Goal: Transaction & Acquisition: Download file/media

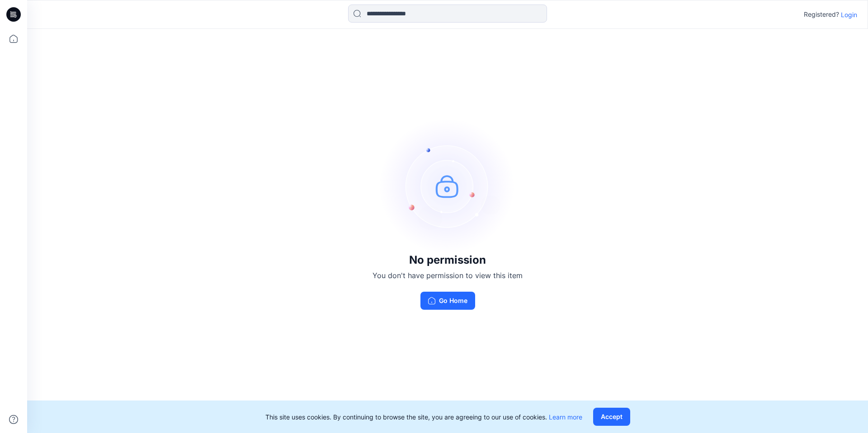
click at [852, 13] on p "Login" at bounding box center [848, 14] width 16 height 9
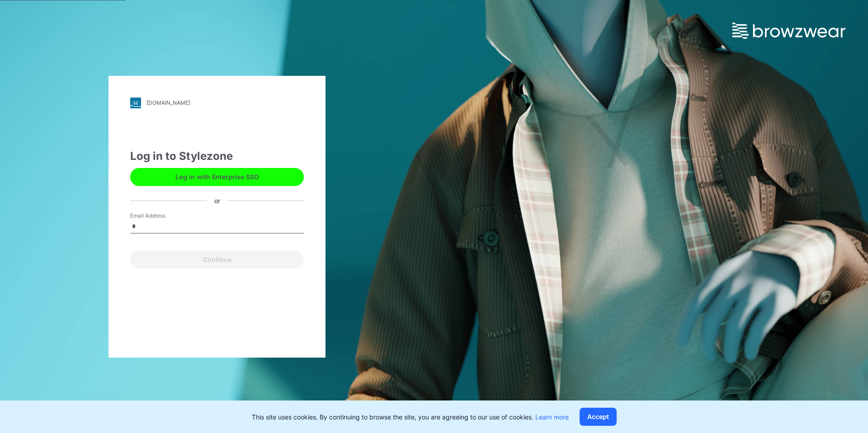
type input "**********"
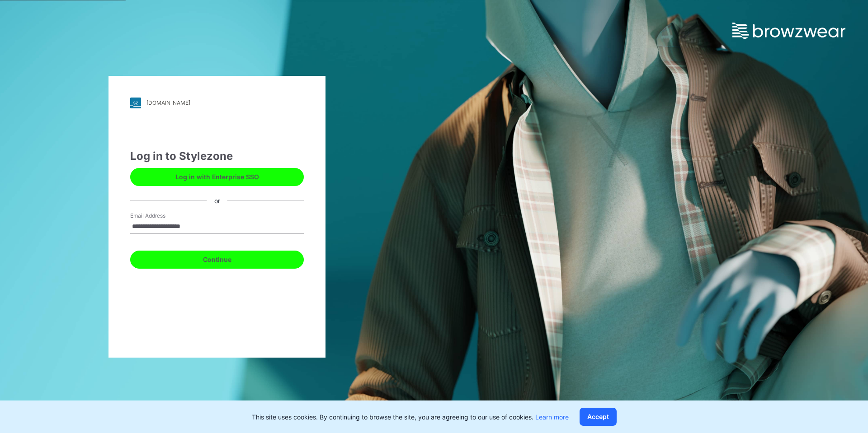
click at [214, 257] on button "Continue" at bounding box center [217, 260] width 174 height 18
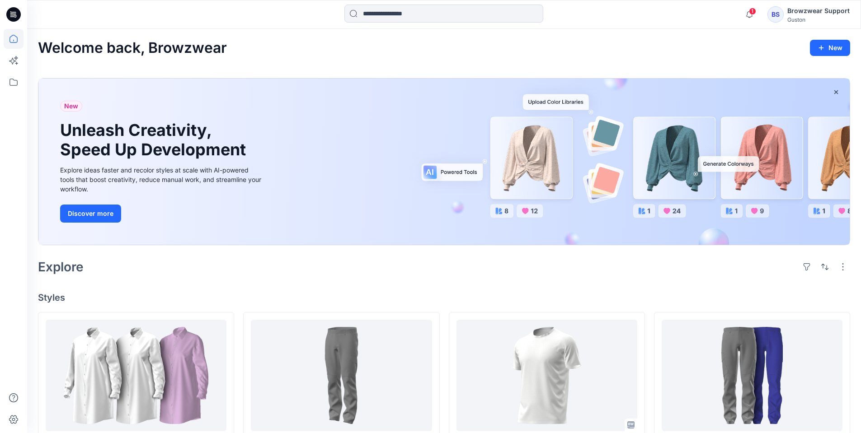
click at [784, 13] on div "BS" at bounding box center [775, 14] width 16 height 16
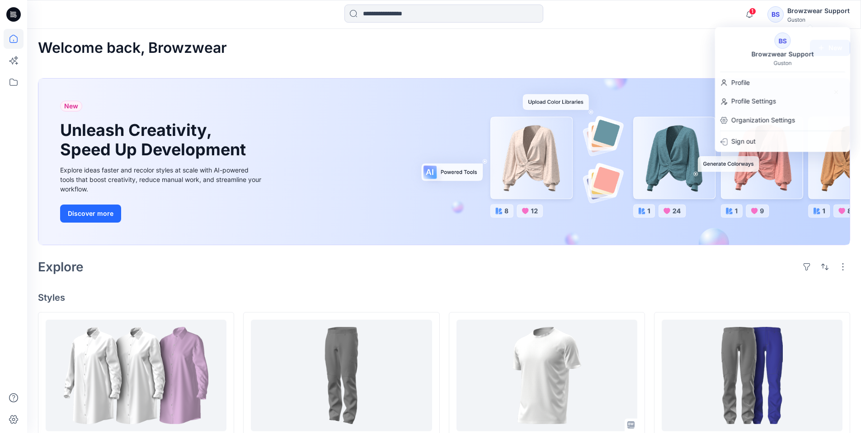
click at [642, 56] on div "Welcome back, Browzwear New" at bounding box center [444, 48] width 812 height 17
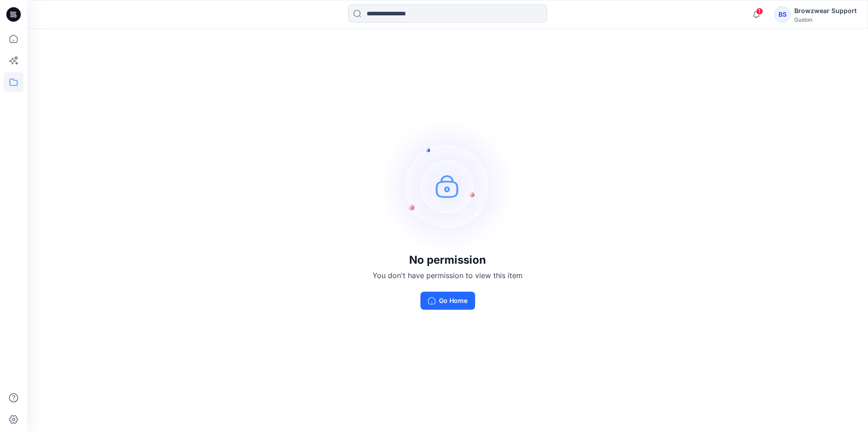
click at [788, 15] on div "BS" at bounding box center [782, 14] width 16 height 16
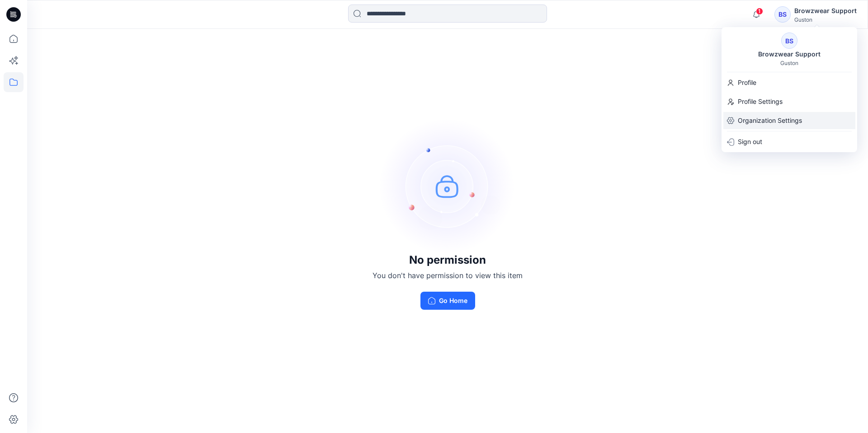
click at [763, 124] on p "Organization Settings" at bounding box center [769, 120] width 64 height 17
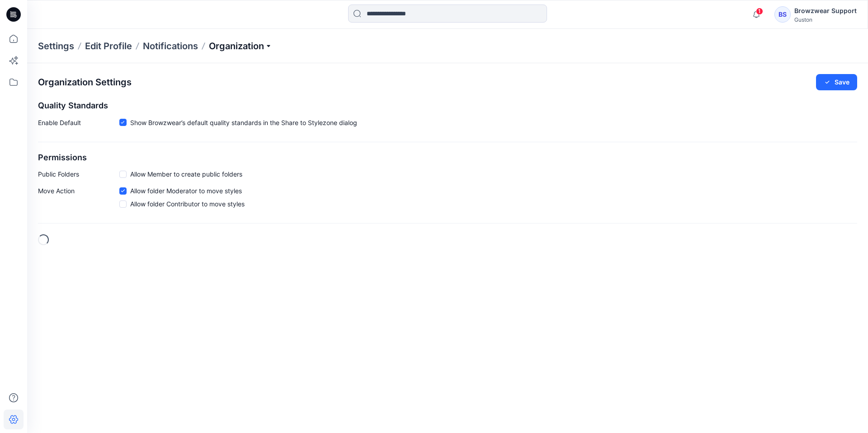
click at [225, 42] on p "Organization" at bounding box center [240, 46] width 63 height 13
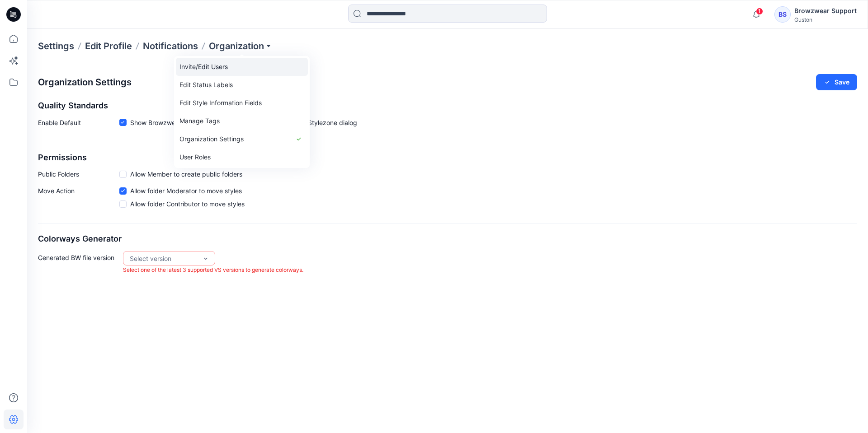
click at [229, 62] on link "Invite/Edit Users" at bounding box center [242, 67] width 132 height 18
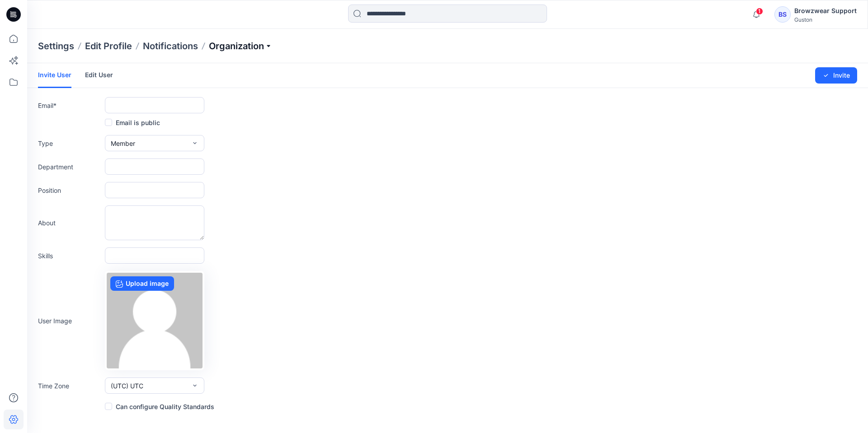
click at [234, 44] on p "Organization" at bounding box center [240, 46] width 63 height 13
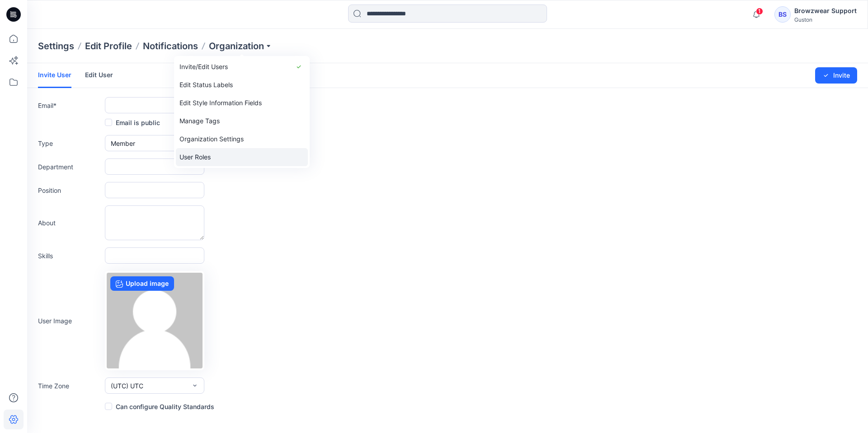
click at [227, 156] on link "User Roles" at bounding box center [242, 157] width 132 height 18
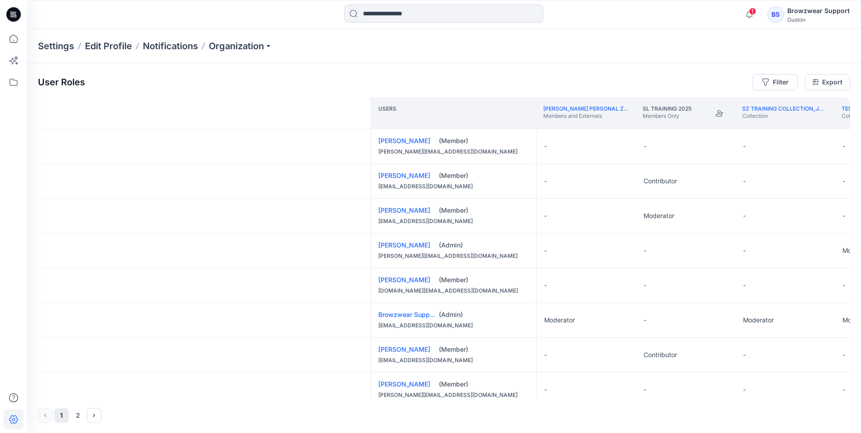
scroll to position [0, 2935]
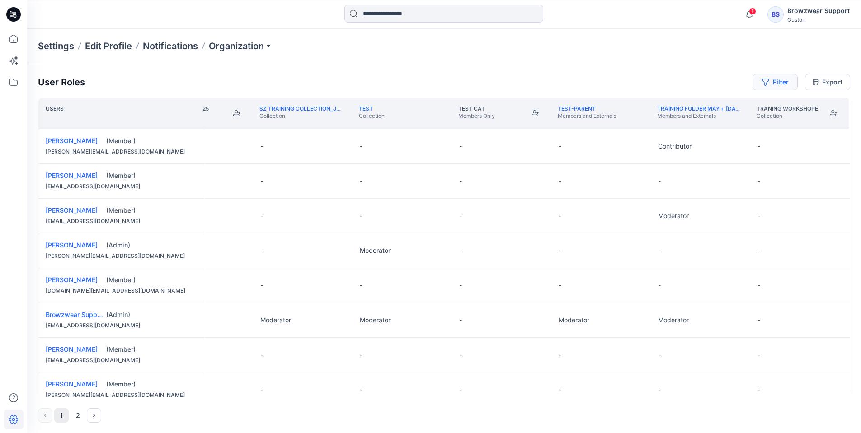
click at [764, 81] on icon "button" at bounding box center [765, 82] width 7 height 7
click at [639, 108] on div at bounding box center [637, 106] width 93 height 11
type input "**"
click at [636, 128] on p "SL Training 2025" at bounding box center [621, 127] width 50 height 9
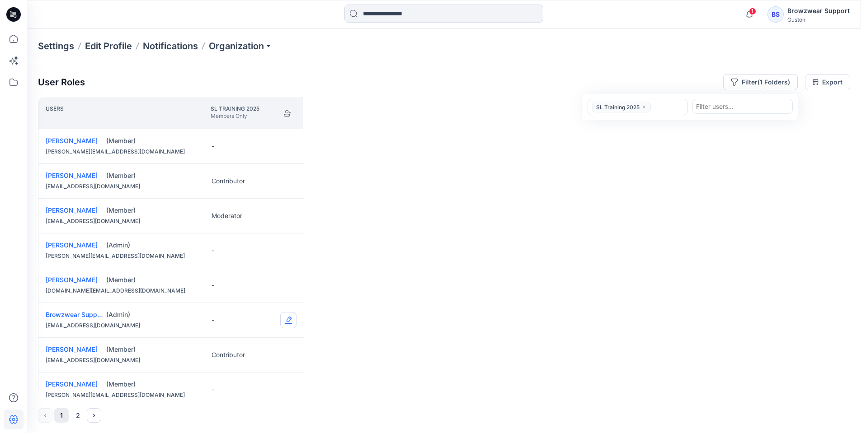
click at [289, 321] on button "Edit Role" at bounding box center [288, 320] width 16 height 16
click at [240, 388] on button "Moderator" at bounding box center [246, 391] width 98 height 16
click at [389, 343] on div "Users SL Training 2025 Members Only Andriy Lobashchuk (Member) andriy@browzwear…" at bounding box center [444, 248] width 812 height 300
click at [20, 14] on icon at bounding box center [13, 14] width 14 height 14
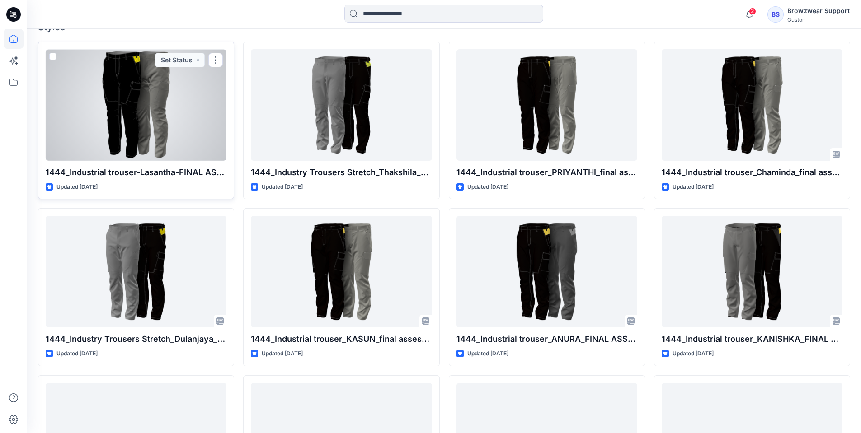
scroll to position [271, 0]
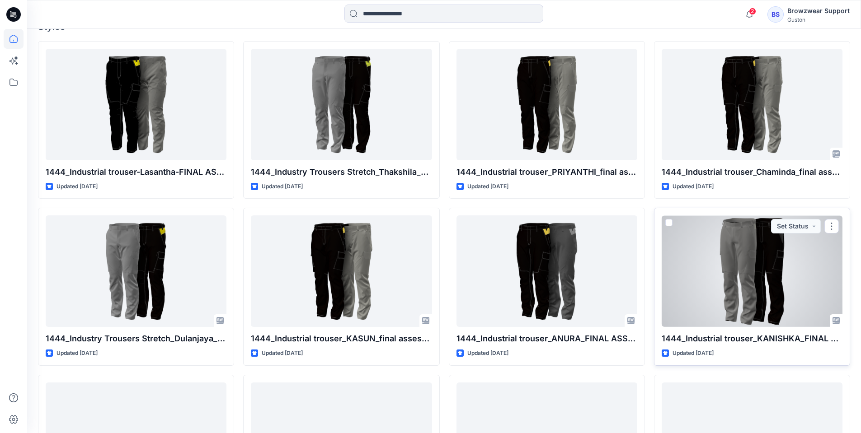
click at [742, 281] on div at bounding box center [752, 272] width 181 height 112
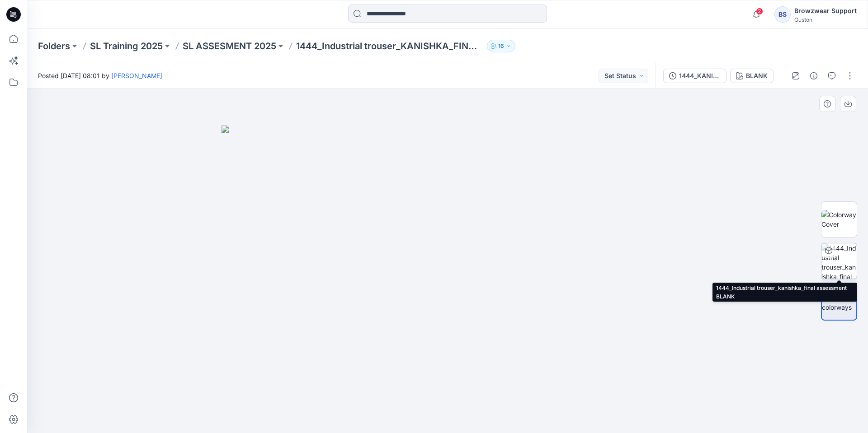
click at [842, 259] on img at bounding box center [838, 261] width 35 height 35
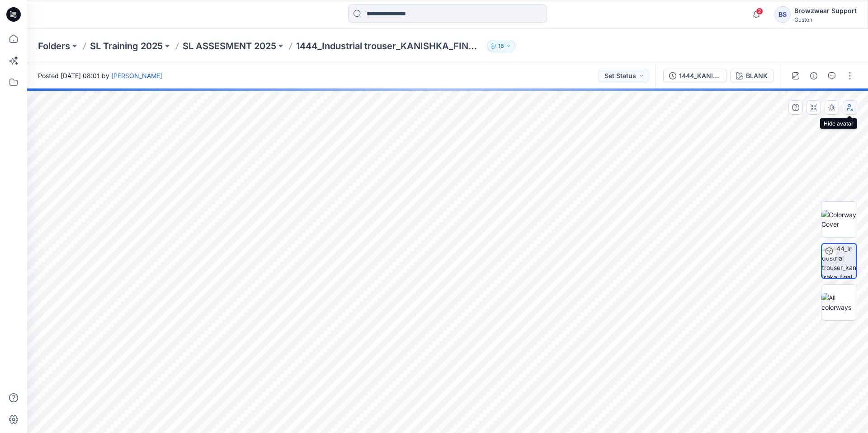
click at [851, 111] on icon "button" at bounding box center [849, 107] width 7 height 7
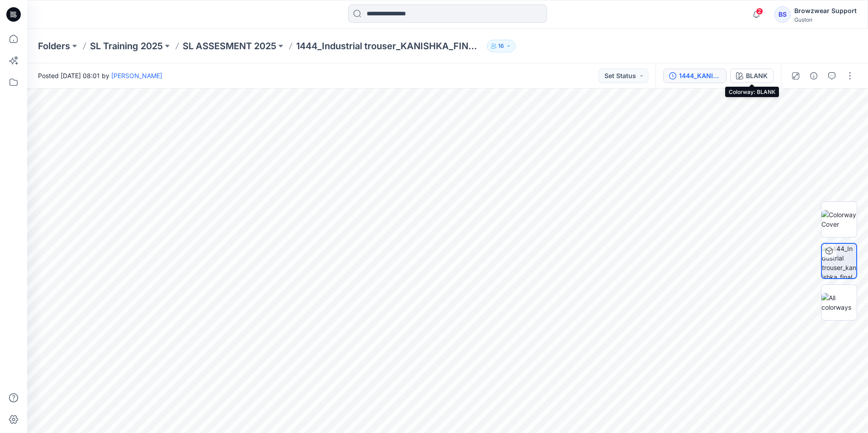
click at [696, 79] on div "1444_KANISHKA_FINAL ASSIGNMENT" at bounding box center [700, 76] width 42 height 10
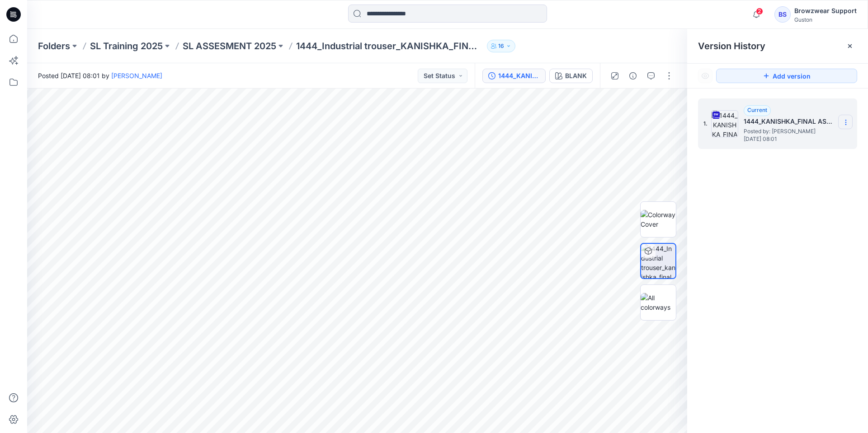
click at [846, 119] on icon at bounding box center [845, 122] width 7 height 7
click at [807, 142] on span "Download Source BW File" at bounding box center [799, 140] width 75 height 11
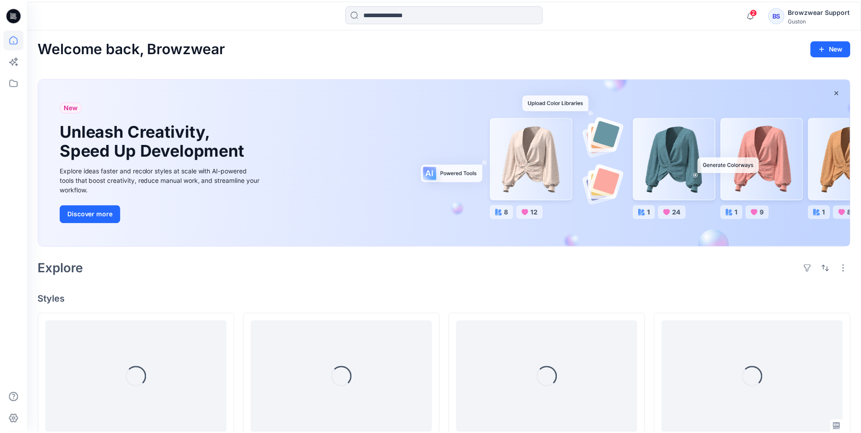
scroll to position [271, 0]
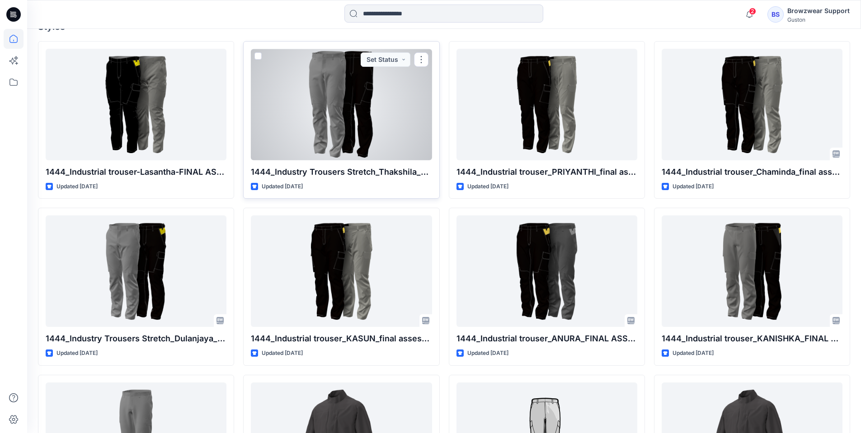
click at [355, 111] on div at bounding box center [341, 105] width 181 height 112
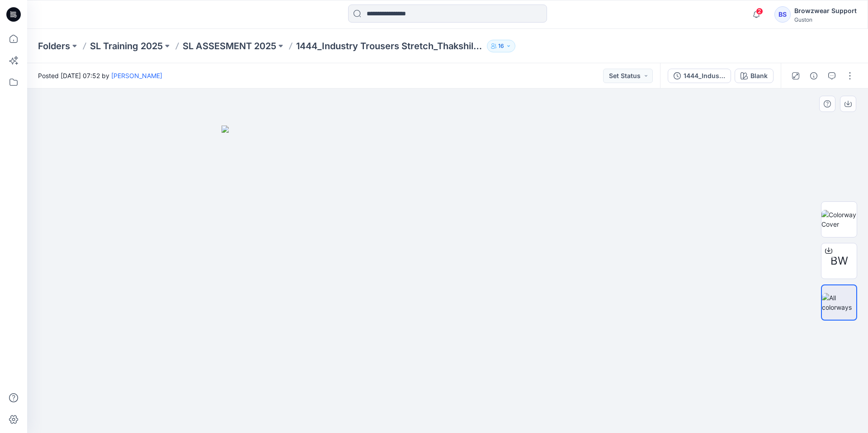
click at [260, 263] on img at bounding box center [447, 280] width 452 height 308
click at [836, 222] on img at bounding box center [838, 219] width 35 height 19
click at [699, 71] on div "1444_Industry Trousers Stretch_Thakshila_Final" at bounding box center [704, 76] width 42 height 10
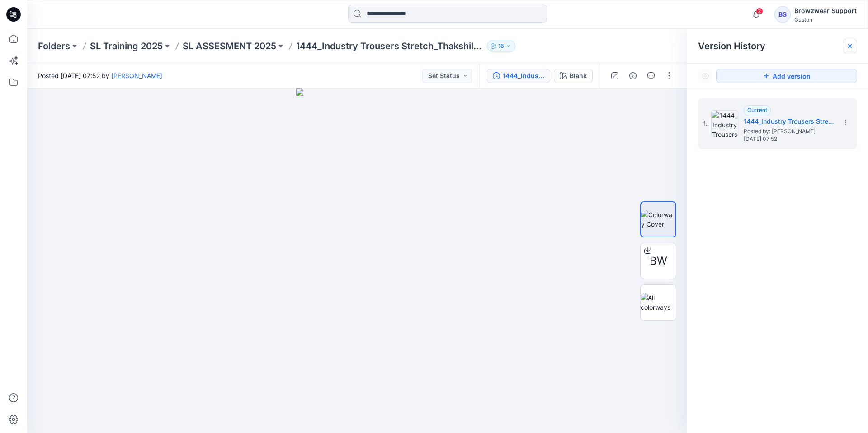
click at [850, 47] on icon at bounding box center [850, 46] width 4 height 4
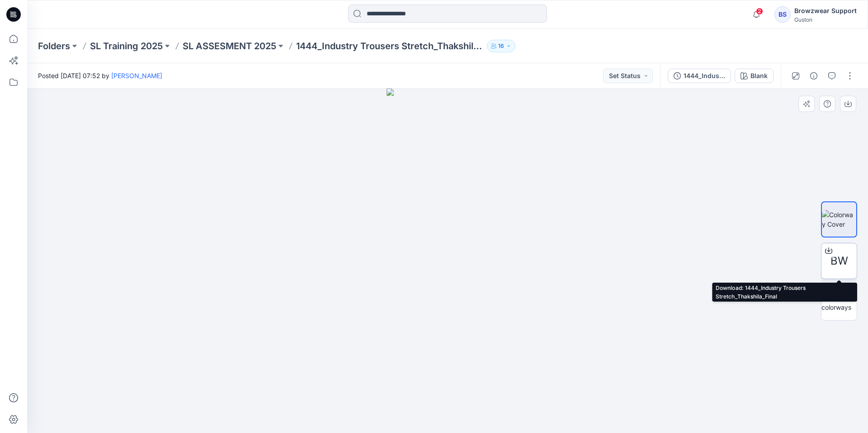
click at [838, 263] on span "BW" at bounding box center [839, 261] width 18 height 16
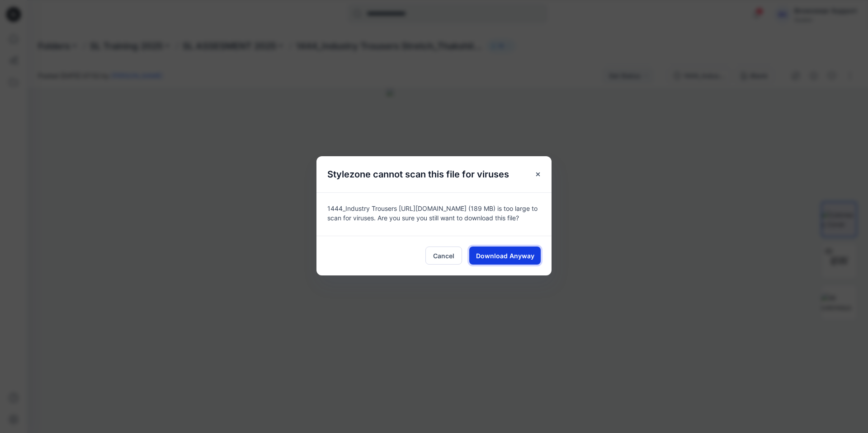
click at [509, 259] on span "Download Anyway" at bounding box center [505, 255] width 58 height 9
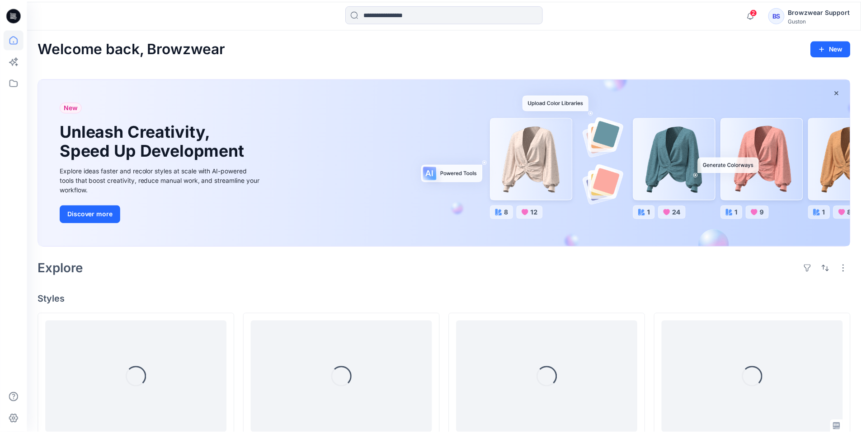
scroll to position [271, 0]
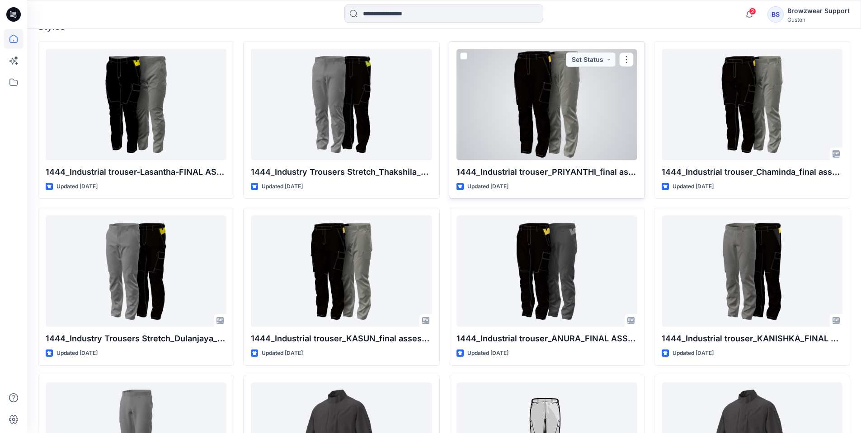
click at [586, 111] on div at bounding box center [546, 105] width 181 height 112
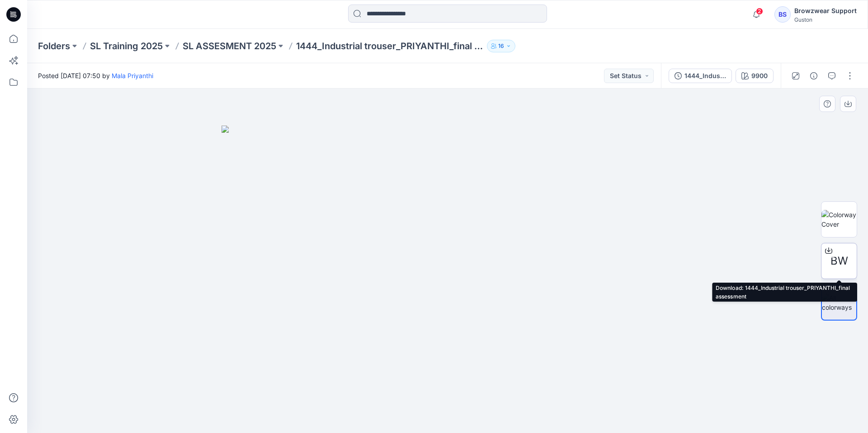
click at [829, 257] on div at bounding box center [828, 251] width 14 height 14
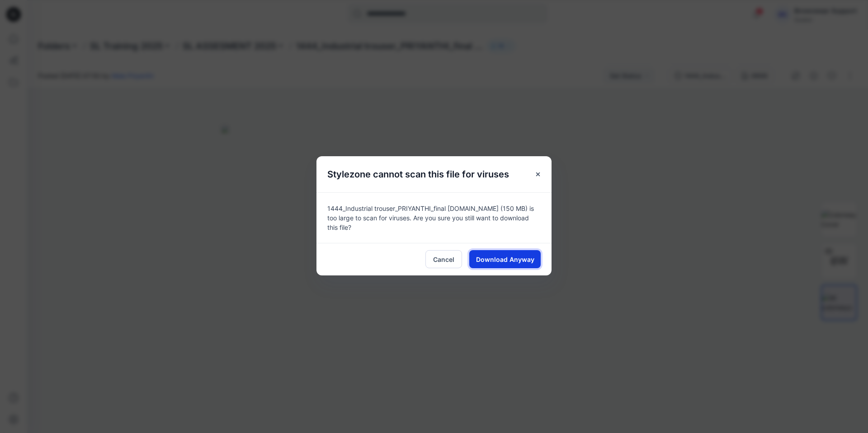
click at [485, 261] on span "Download Anyway" at bounding box center [505, 259] width 58 height 9
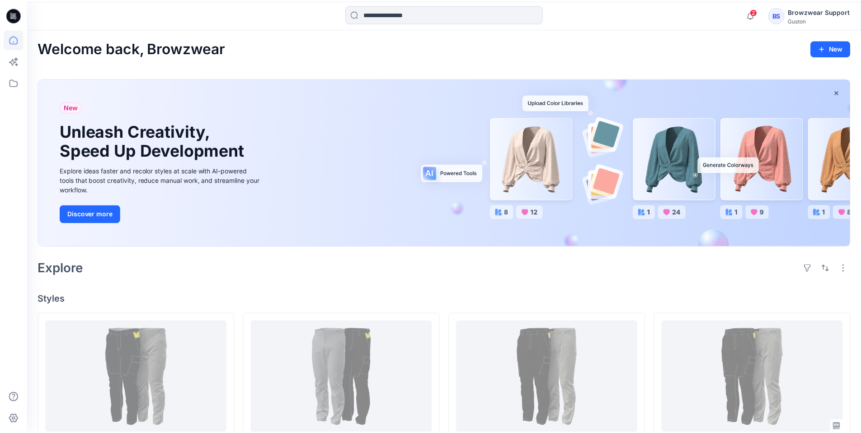
scroll to position [271, 0]
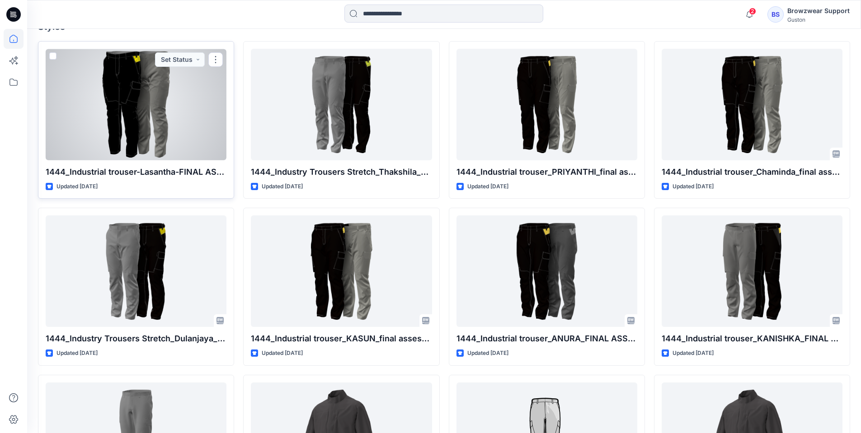
click at [169, 122] on div at bounding box center [136, 105] width 181 height 112
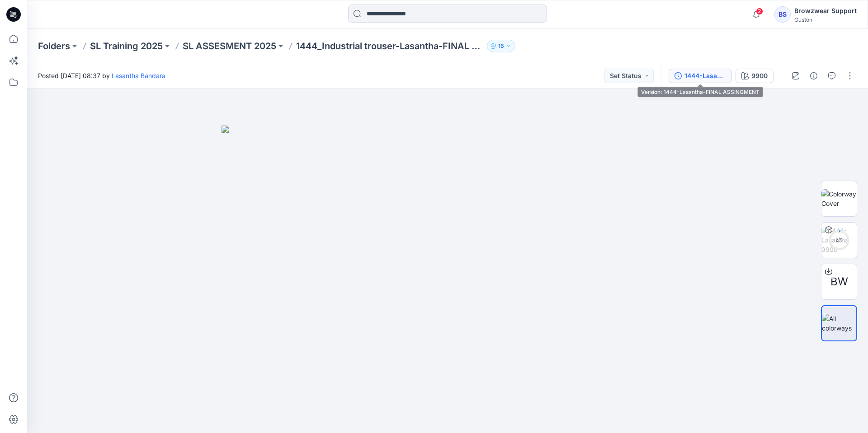
click at [690, 79] on div "1444-Lasantha-FINAL ASSINGMENT" at bounding box center [705, 76] width 42 height 10
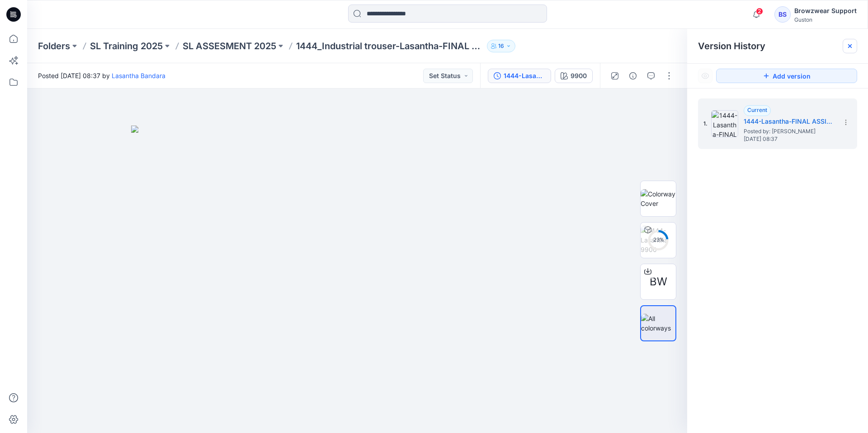
click at [854, 48] on div at bounding box center [849, 46] width 14 height 14
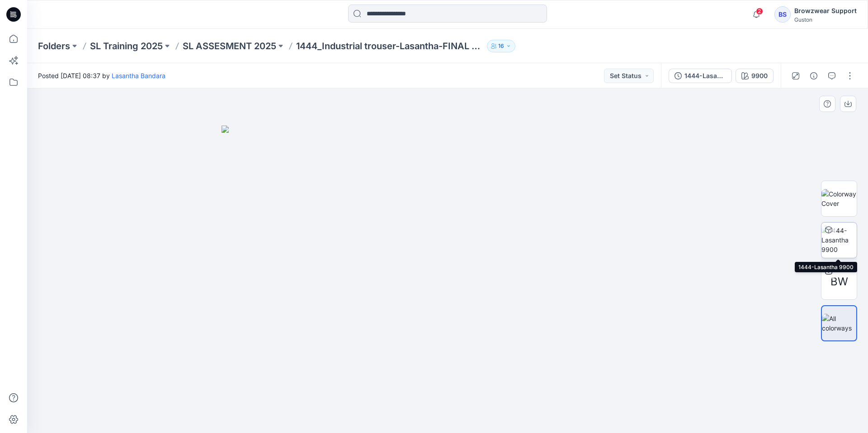
click at [842, 235] on img at bounding box center [838, 240] width 35 height 28
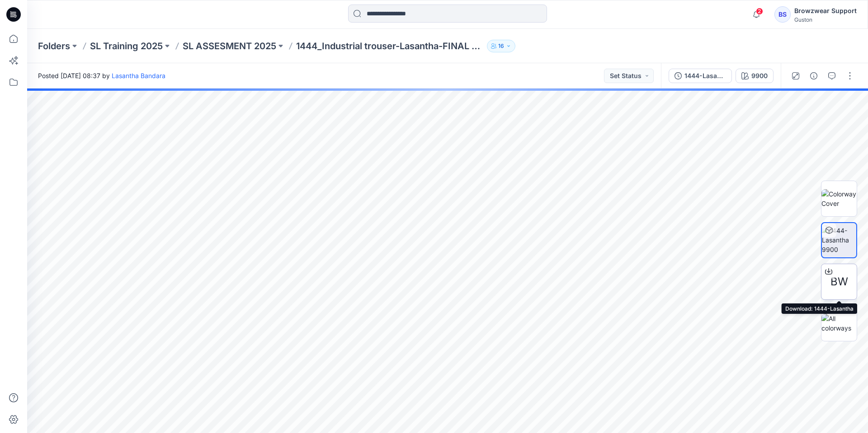
click at [848, 287] on div "BW" at bounding box center [839, 282] width 36 height 36
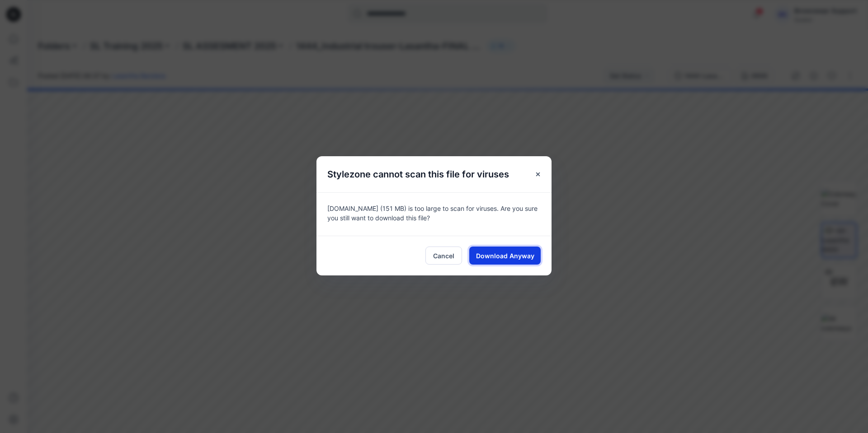
click at [497, 254] on span "Download Anyway" at bounding box center [505, 255] width 58 height 9
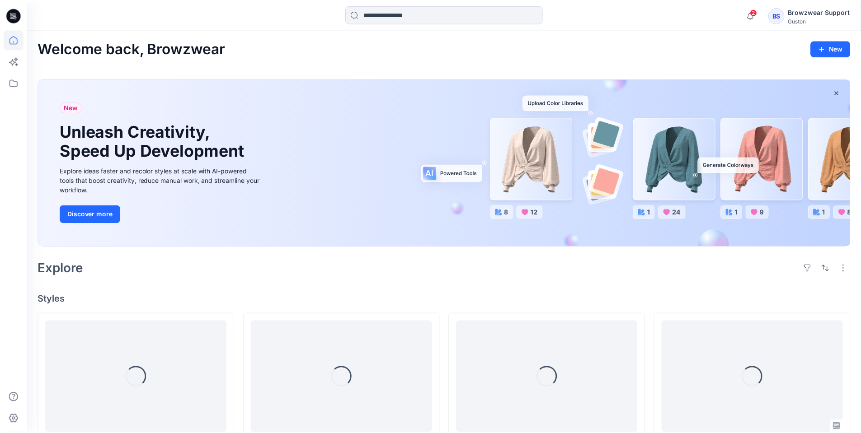
scroll to position [271, 0]
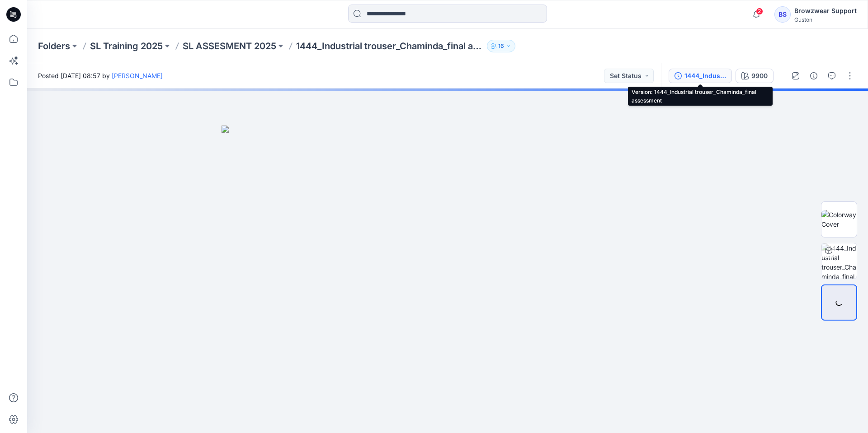
click at [707, 73] on div "1444_Industrial trouser_Chaminda_final assessment" at bounding box center [705, 76] width 42 height 10
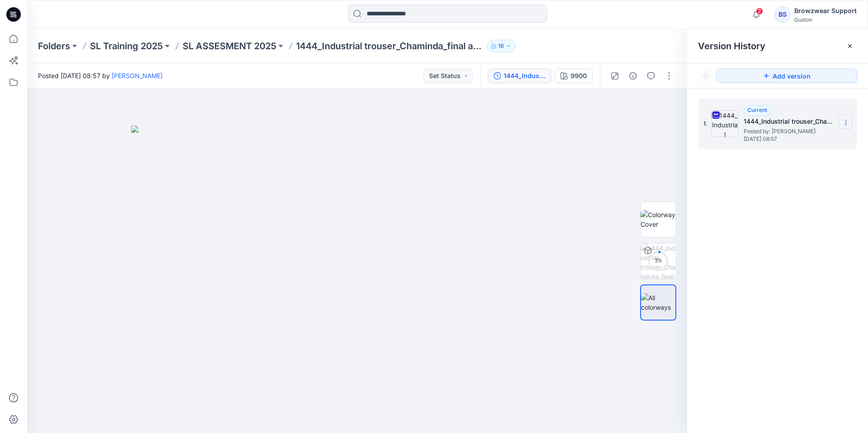
click at [846, 124] on icon at bounding box center [845, 122] width 7 height 7
click at [799, 141] on span "Download Source BW File" at bounding box center [799, 140] width 75 height 11
click at [848, 48] on icon at bounding box center [850, 46] width 4 height 4
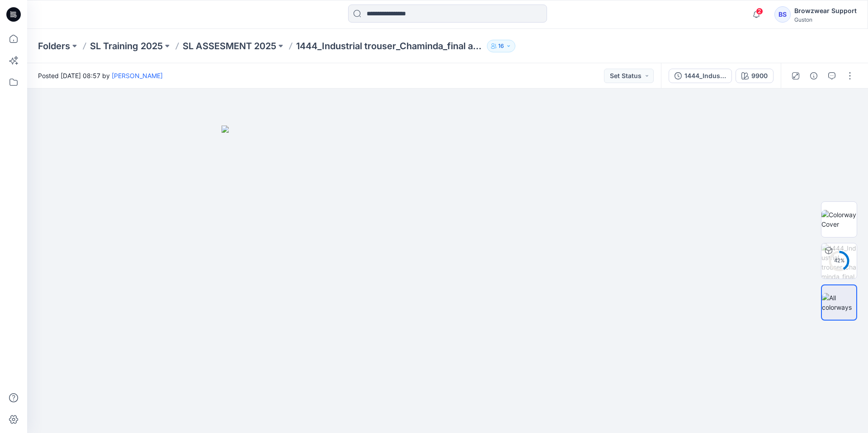
click at [652, 28] on div "2 Notifications Browzwear Support has invited you to the Folder SL Training 202…" at bounding box center [447, 14] width 840 height 29
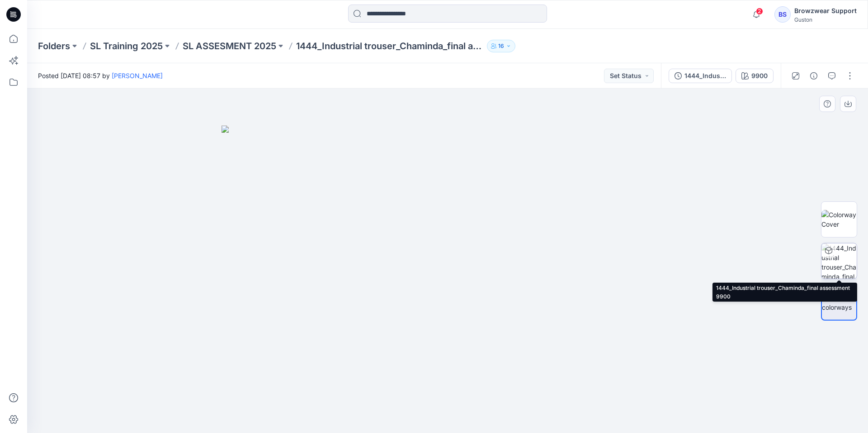
click at [847, 258] on img at bounding box center [838, 261] width 35 height 35
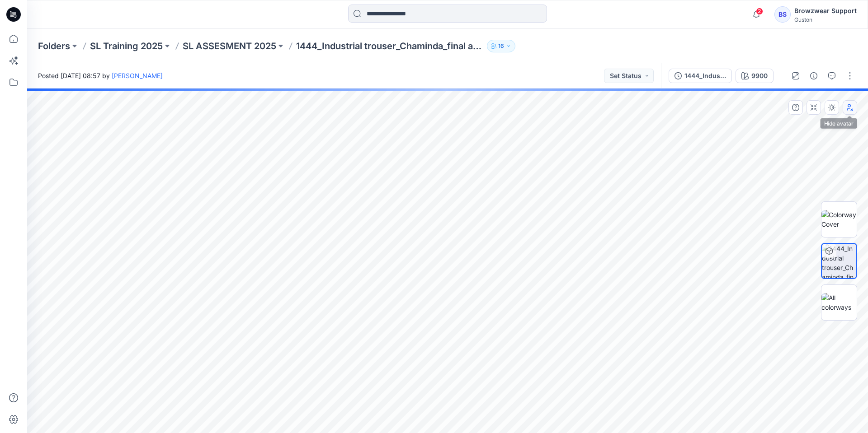
click at [851, 111] on button "button" at bounding box center [849, 107] width 14 height 14
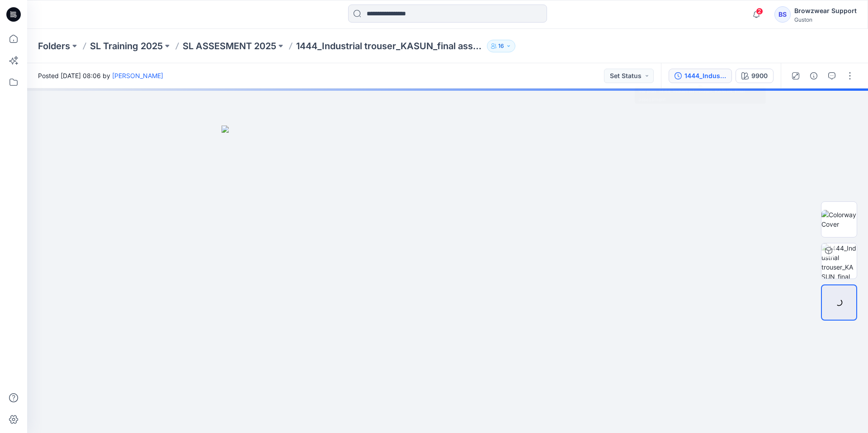
click at [688, 75] on div "1444_Industrial trouser_KASUN_final assessment" at bounding box center [705, 76] width 42 height 10
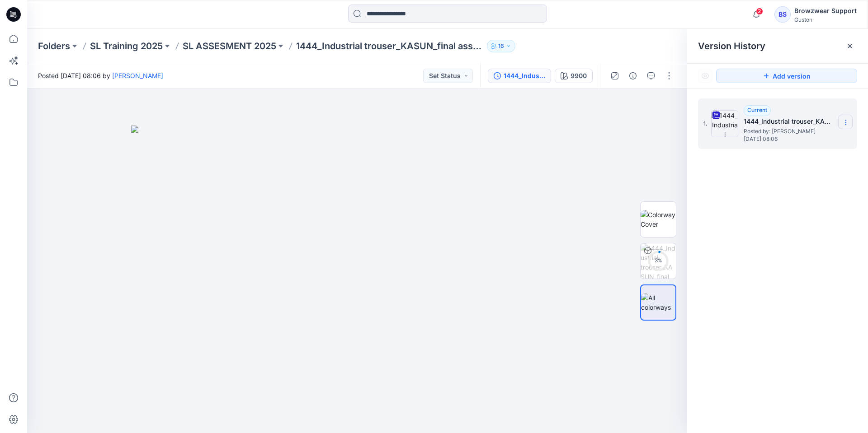
click at [847, 123] on icon at bounding box center [845, 122] width 7 height 7
click at [825, 142] on span "Download Source BW File" at bounding box center [799, 140] width 75 height 11
click at [849, 46] on icon at bounding box center [850, 46] width 4 height 4
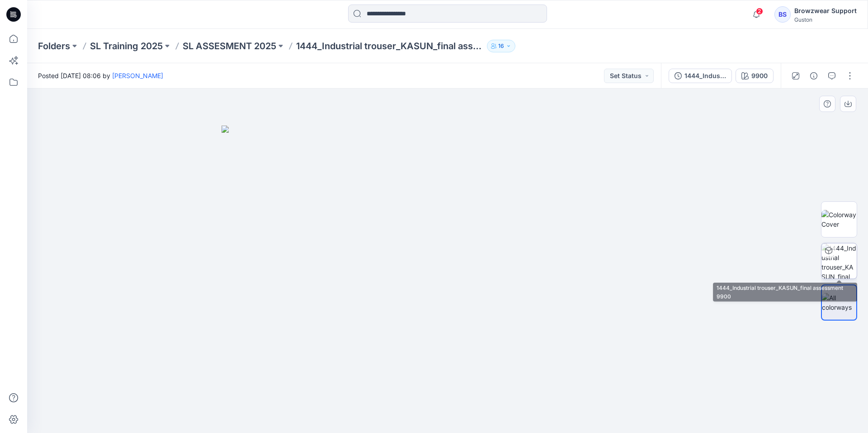
click at [835, 263] on img at bounding box center [838, 261] width 35 height 35
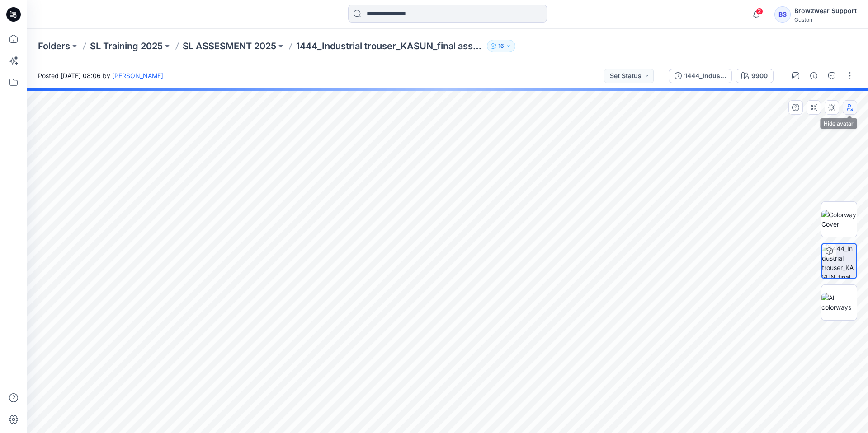
click at [852, 105] on icon "button" at bounding box center [849, 107] width 7 height 7
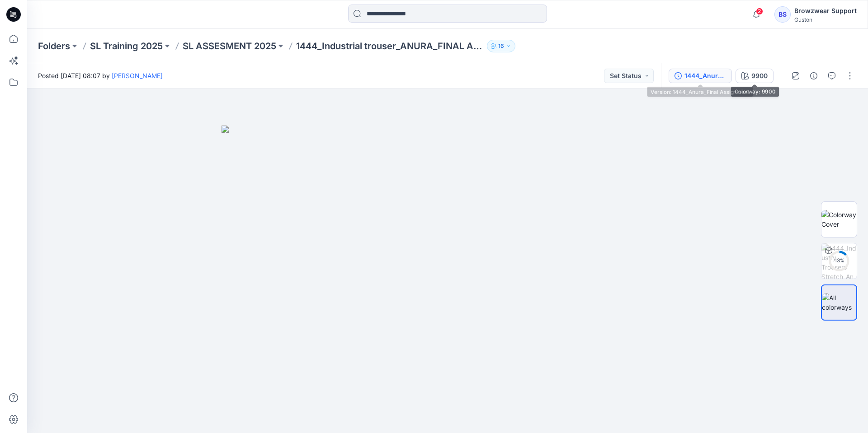
click at [694, 81] on button "1444_Anura_Final Assignment" at bounding box center [699, 76] width 63 height 14
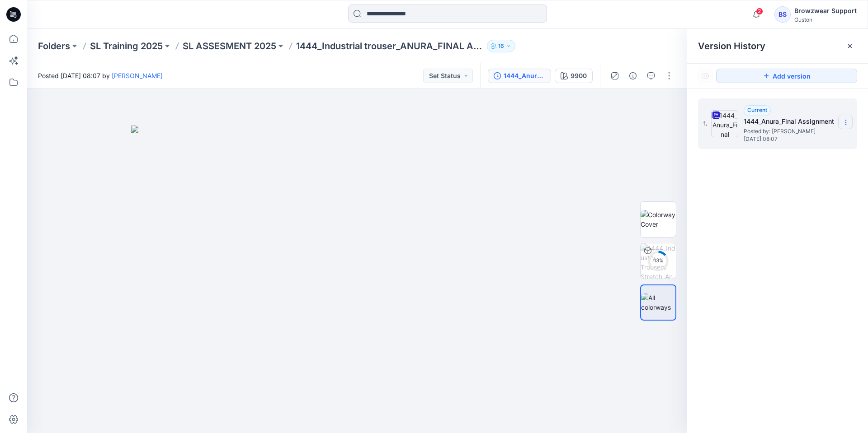
click at [846, 119] on icon at bounding box center [845, 122] width 7 height 7
click at [808, 138] on span "Download Source BW File" at bounding box center [799, 140] width 75 height 11
click at [656, 251] on img at bounding box center [657, 261] width 35 height 35
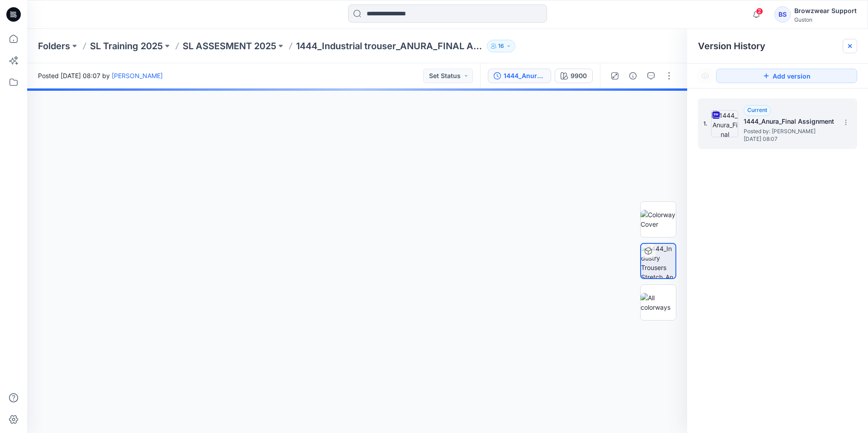
click at [849, 46] on icon at bounding box center [850, 46] width 4 height 4
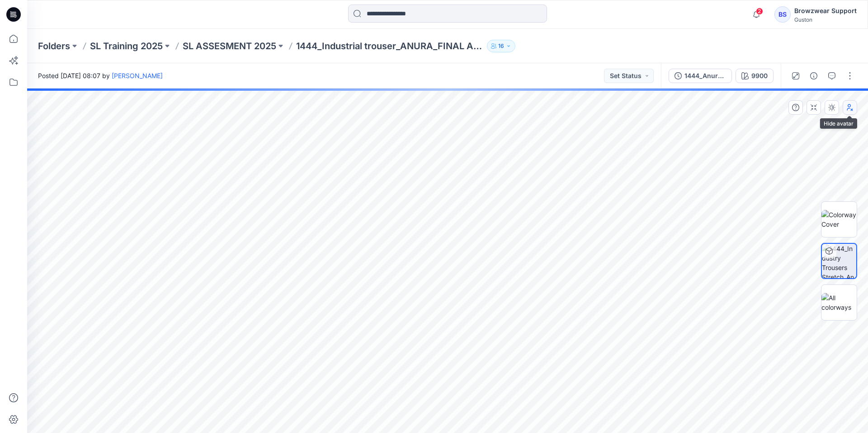
click at [852, 108] on icon "button" at bounding box center [849, 107] width 7 height 7
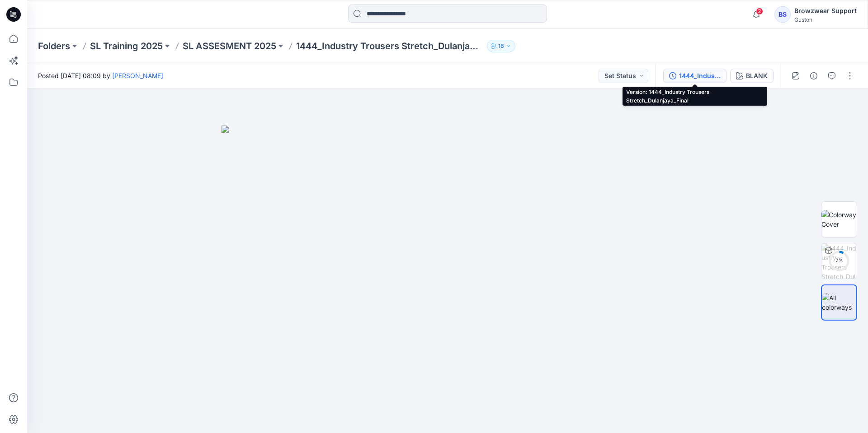
click at [690, 80] on div "1444_Industry Trousers Stretch_Dulanjaya_Final" at bounding box center [700, 76] width 42 height 10
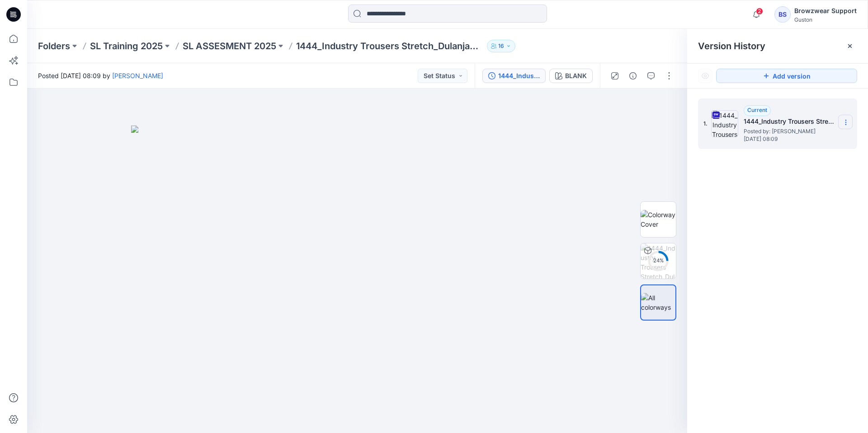
click at [847, 124] on icon at bounding box center [845, 122] width 7 height 7
click at [805, 140] on span "Download Source BW File" at bounding box center [799, 140] width 75 height 11
click at [847, 44] on icon at bounding box center [849, 45] width 7 height 7
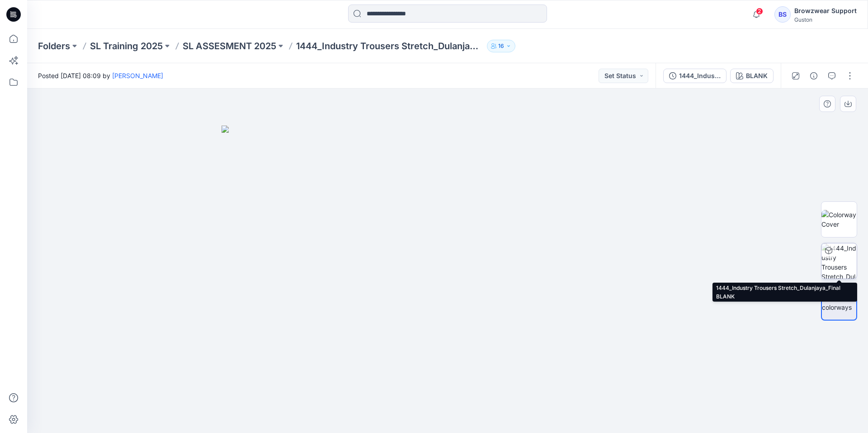
click at [848, 263] on img at bounding box center [838, 261] width 35 height 35
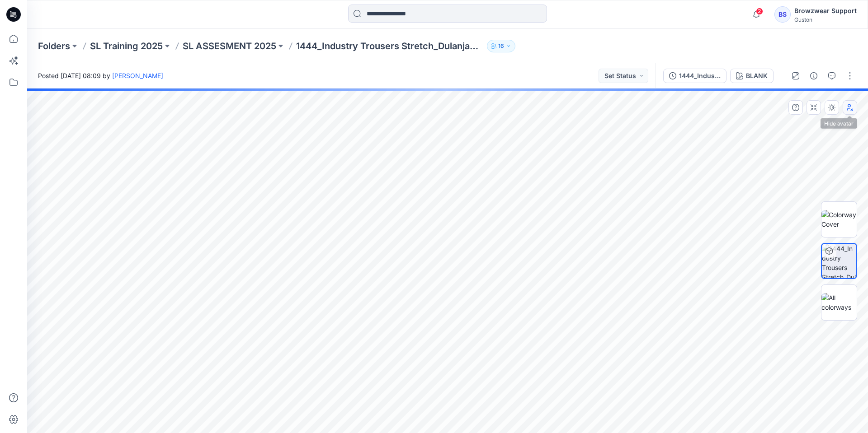
click at [850, 106] on icon "button" at bounding box center [850, 107] width 6 height 7
